Goal: Information Seeking & Learning: Learn about a topic

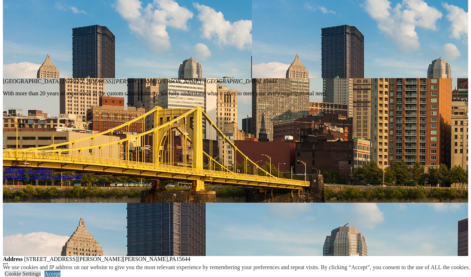
scroll to position [598, 0]
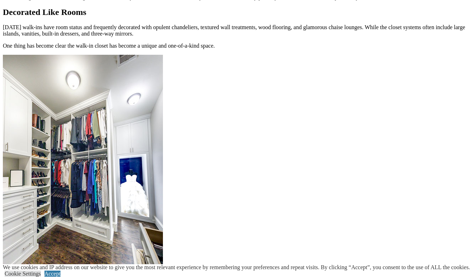
scroll to position [865, 0]
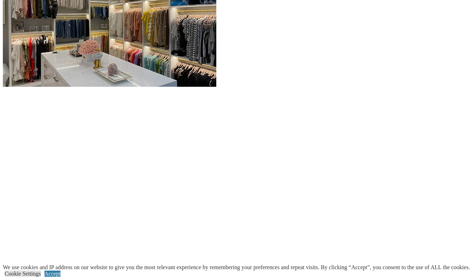
scroll to position [947, 0]
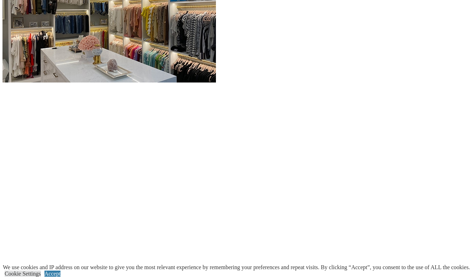
scroll to position [950, 0]
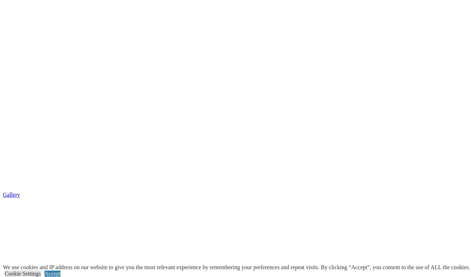
scroll to position [1134, 0]
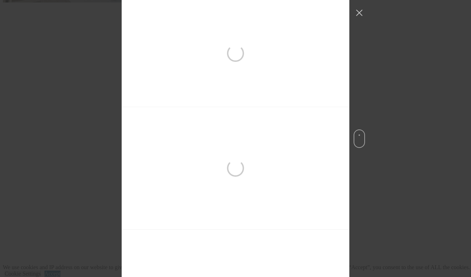
scroll to position [336, 0]
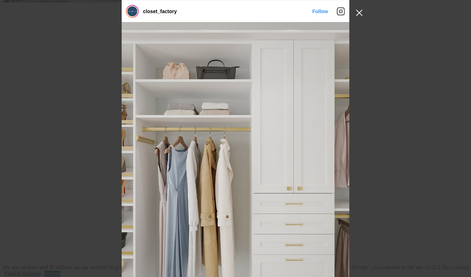
click at [360, 10] on button "Close Instagram Feed Popup" at bounding box center [358, 12] width 11 height 11
